Goal: Contribute content: Add original content to the website for others to see

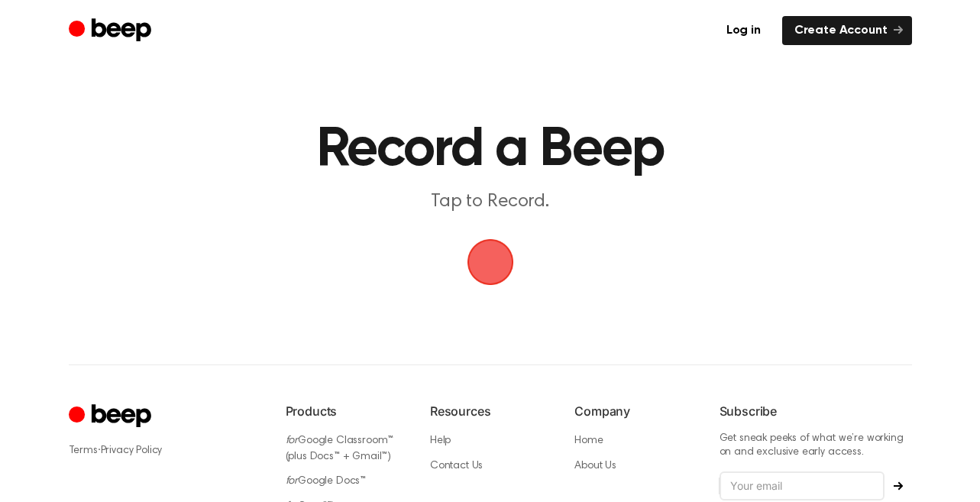
click at [483, 260] on span "button" at bounding box center [489, 262] width 56 height 56
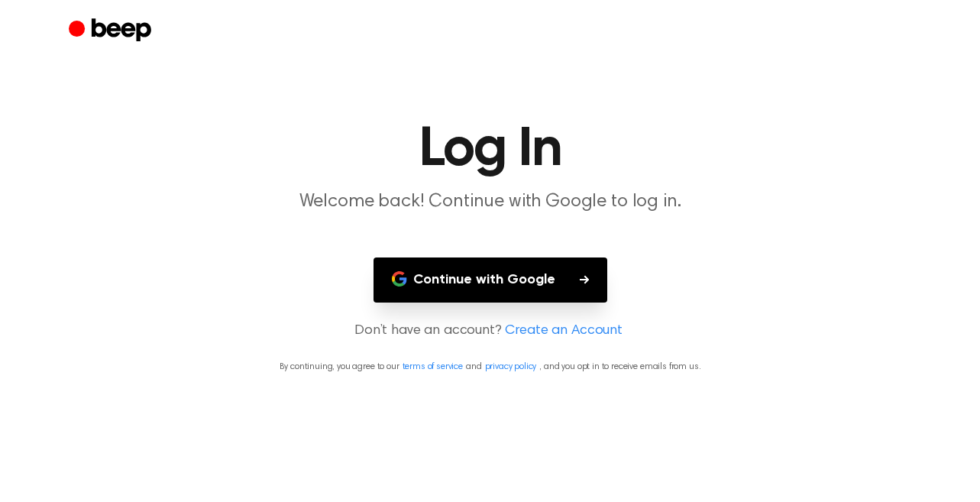
click at [483, 260] on button "Continue with Google" at bounding box center [490, 279] width 234 height 45
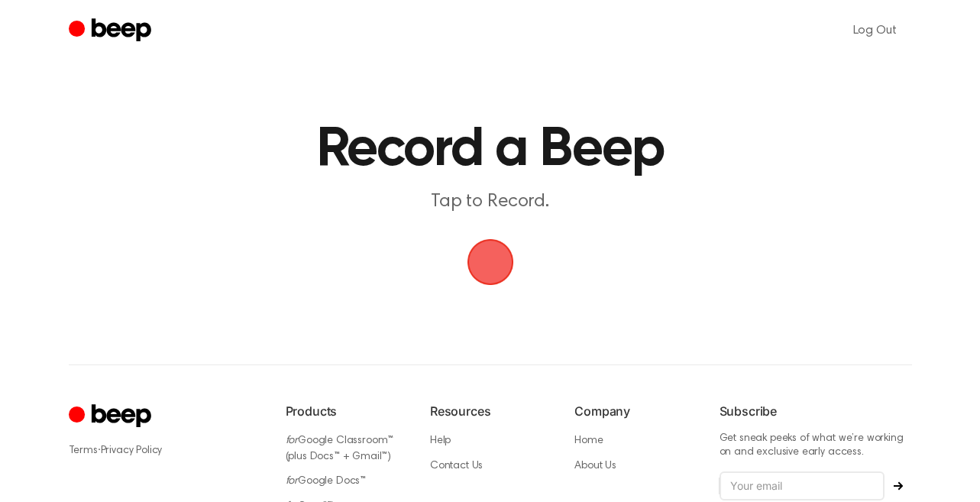
click at [492, 260] on span "button" at bounding box center [490, 262] width 50 height 50
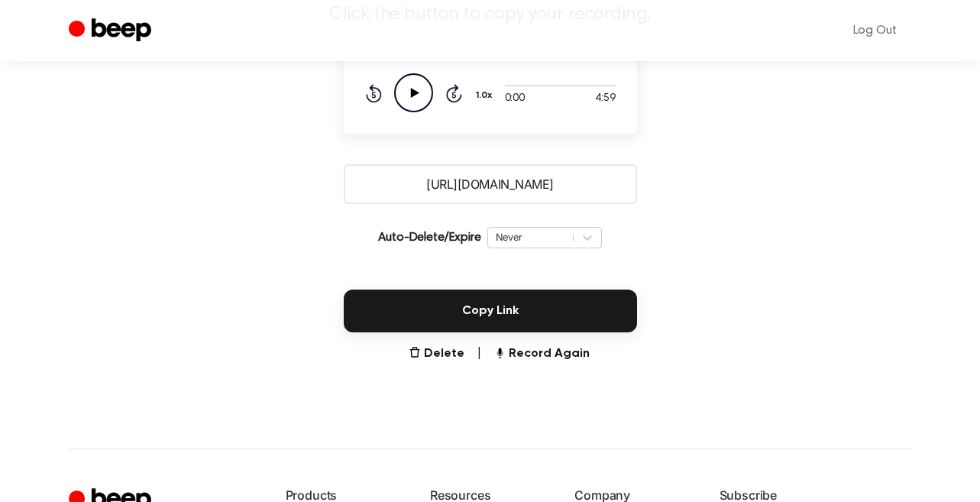
scroll to position [188, 0]
click at [524, 350] on button "Record Again" at bounding box center [541, 353] width 96 height 18
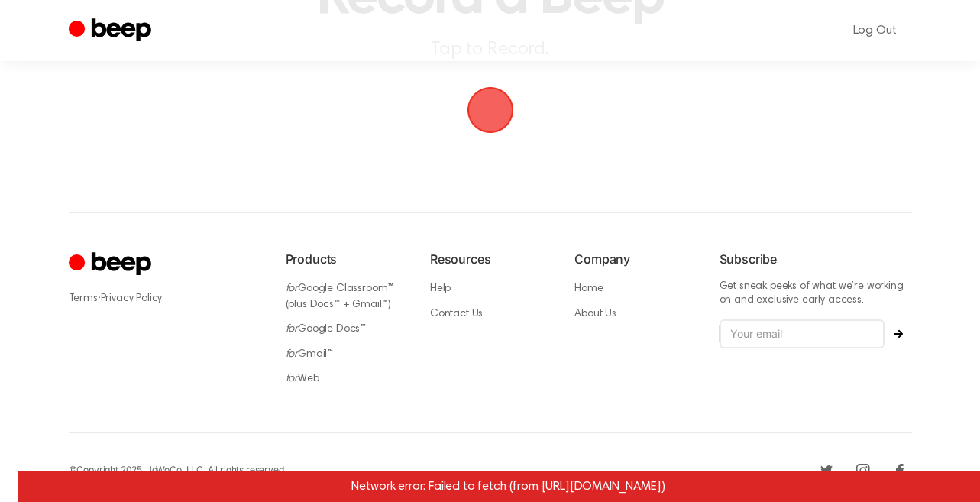
scroll to position [0, 0]
